Goal: Task Accomplishment & Management: Manage account settings

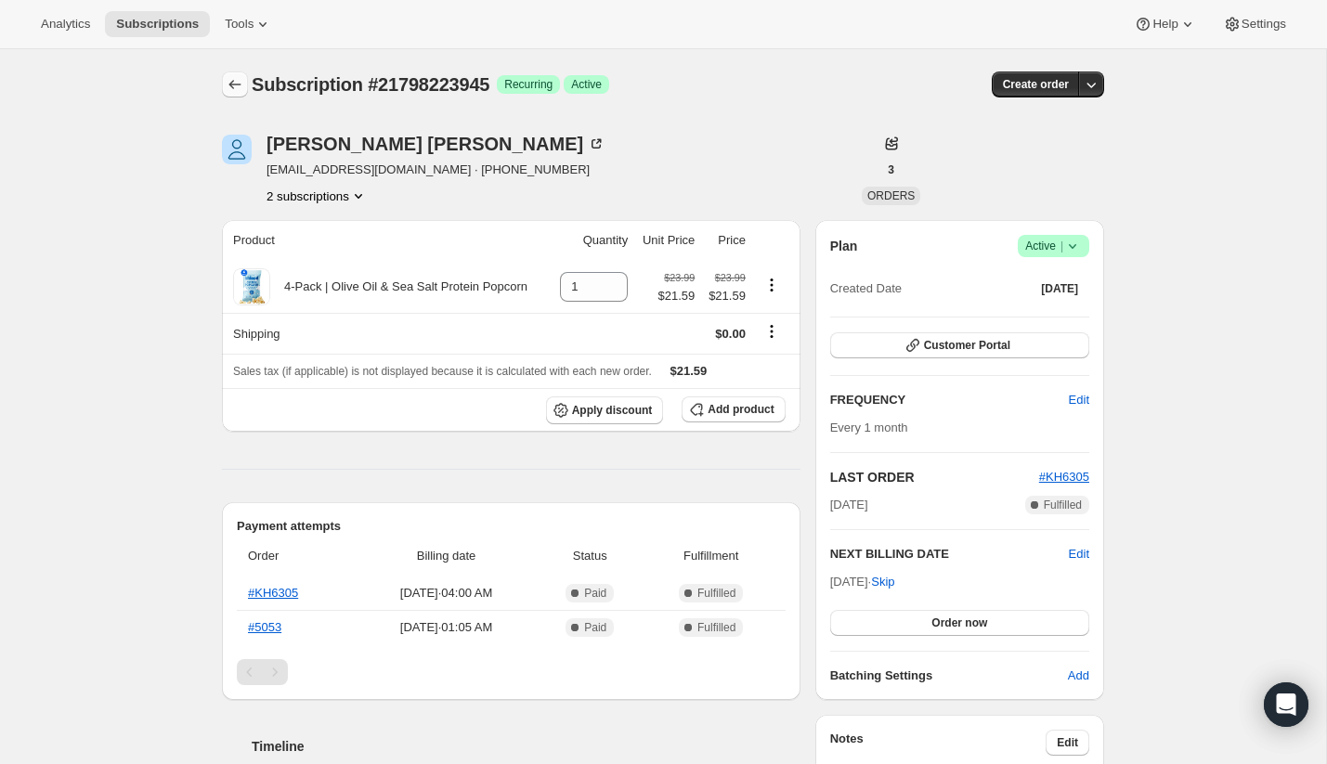
click at [238, 79] on icon "Subscriptions" at bounding box center [235, 84] width 19 height 19
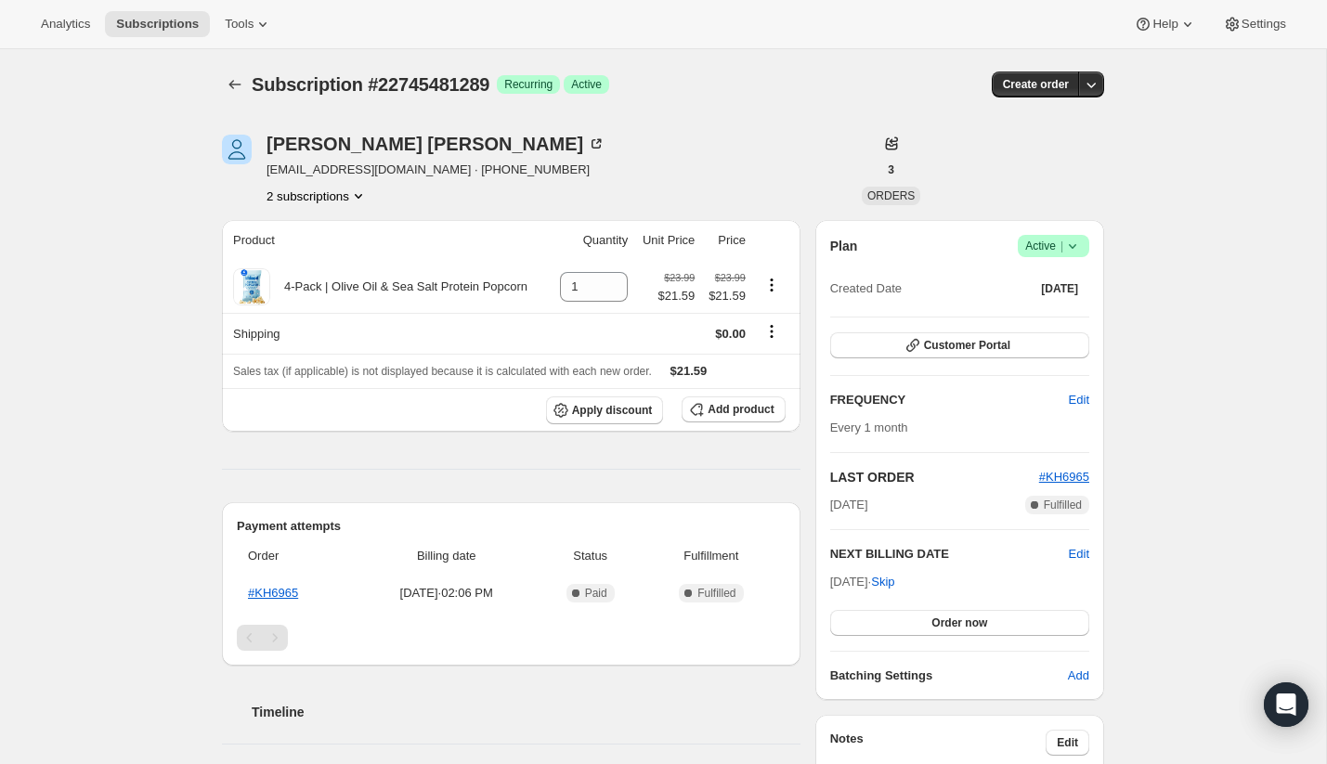
click at [1005, 13] on div "Analytics Subscriptions Tools Help Settings" at bounding box center [663, 24] width 1327 height 49
click at [317, 79] on span "Subscription #22745481289" at bounding box center [371, 84] width 238 height 20
copy span "Subscription #22745481289"
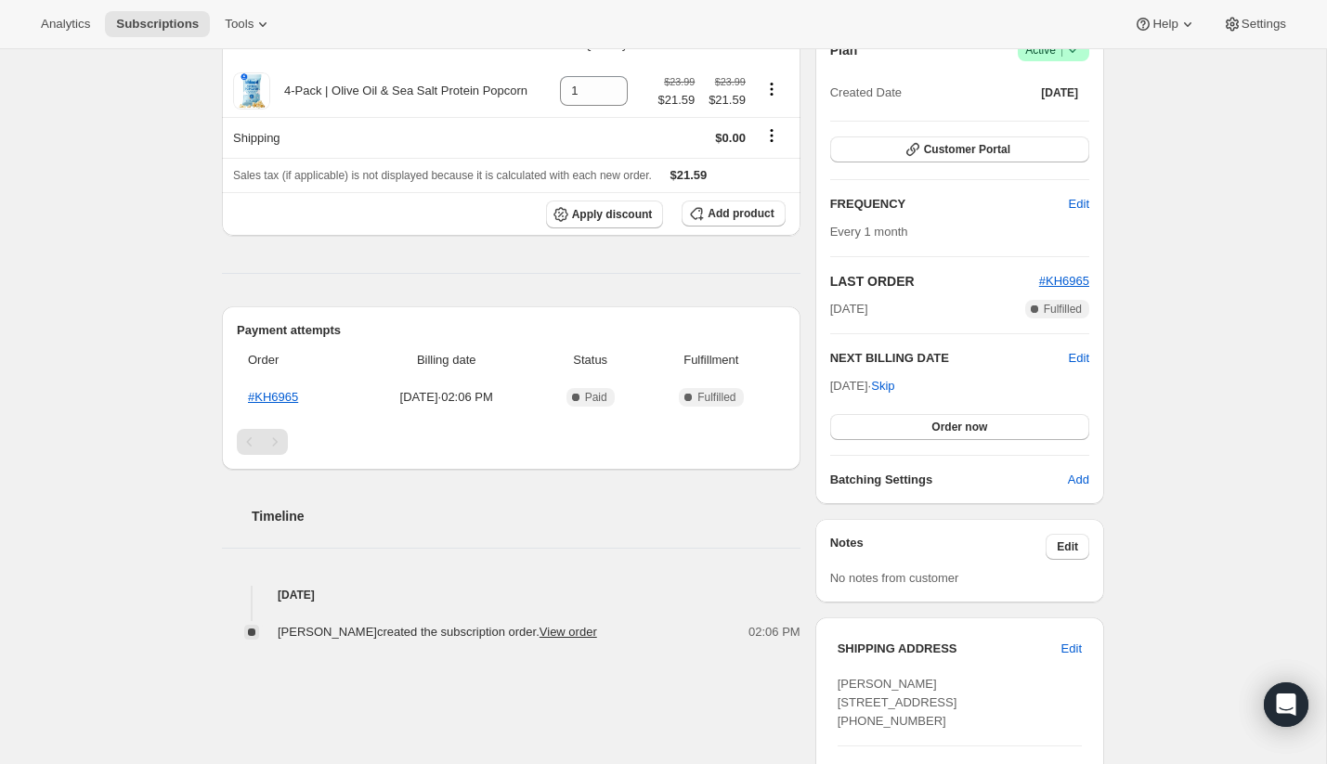
scroll to position [147, 0]
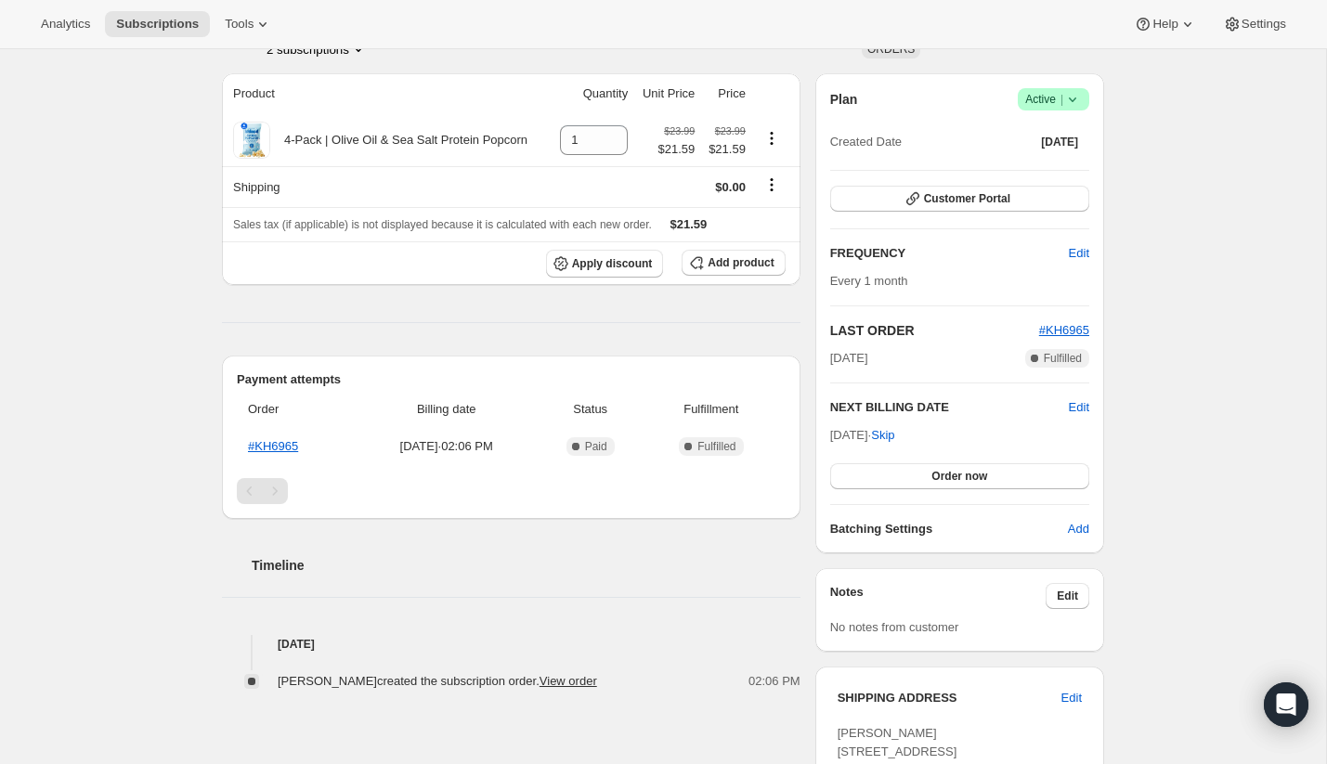
click at [881, 429] on span "Sep 11, 2025 · Skip" at bounding box center [862, 435] width 65 height 14
copy span "Sep 11, 2025 ·"
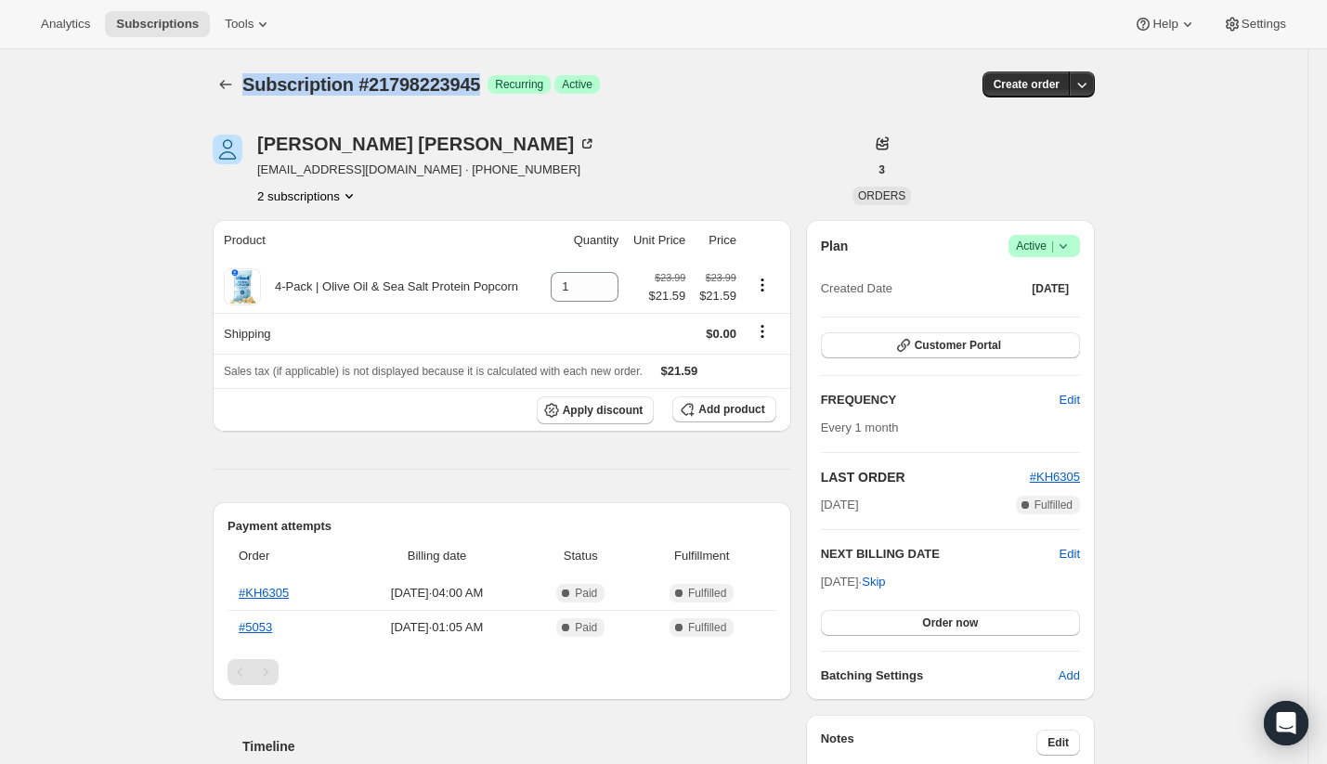
drag, startPoint x: 494, startPoint y: 84, endPoint x: 242, endPoint y: 80, distance: 251.7
click at [242, 80] on span "Subscription #21798223945" at bounding box center [361, 84] width 238 height 20
copy span "Subscription #21798223945"
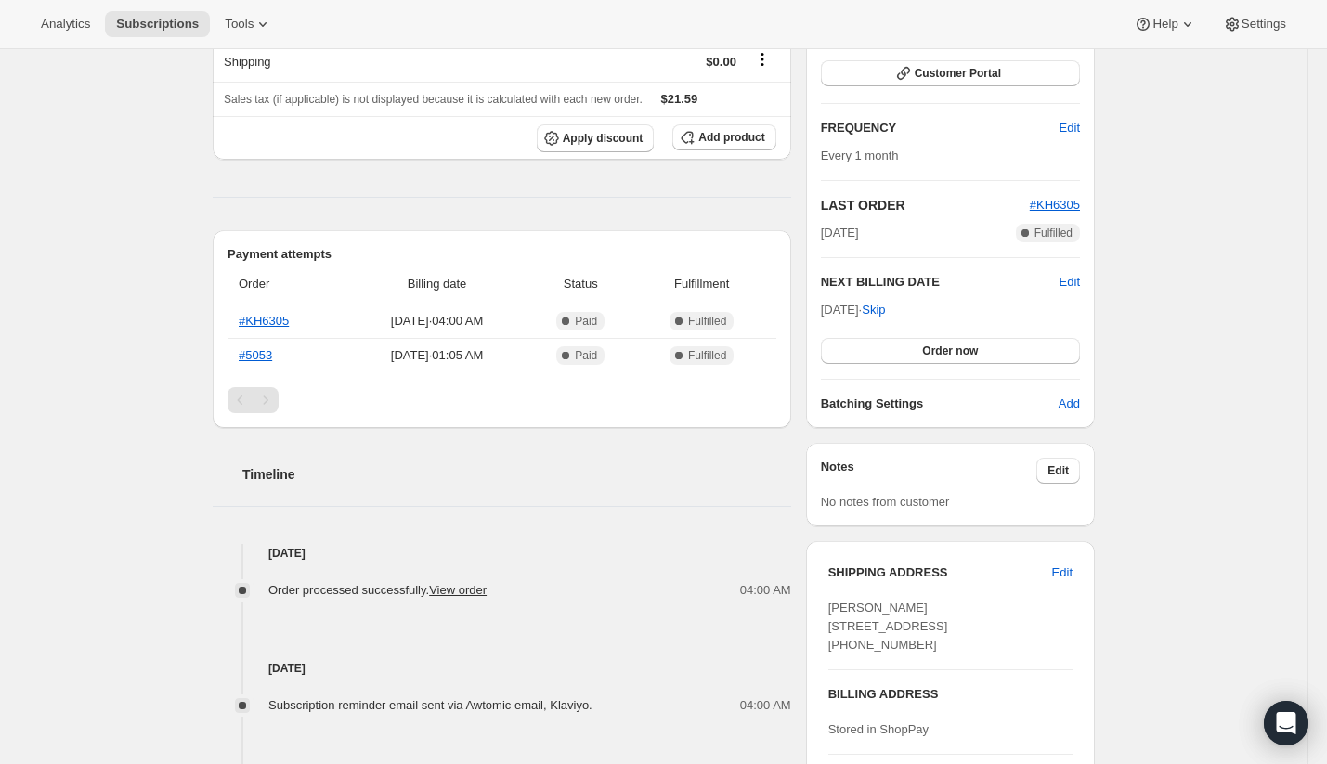
scroll to position [254, 0]
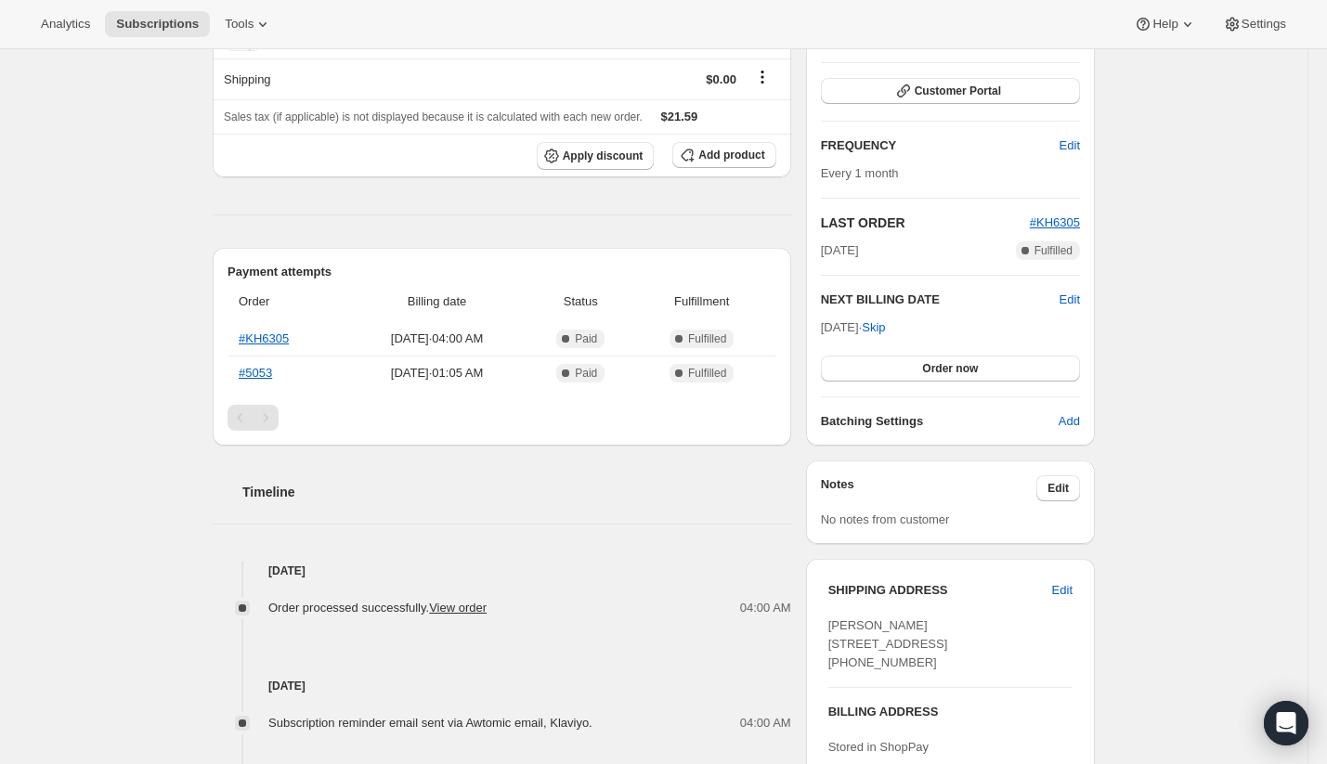
click at [854, 326] on span "Aug 28, 2025 · Skip" at bounding box center [853, 327] width 65 height 14
click at [854, 327] on span "Aug 28, 2025 · Skip" at bounding box center [853, 327] width 65 height 14
copy span "Aug 28, 2025 ·"
